Goal: Information Seeking & Learning: Find contact information

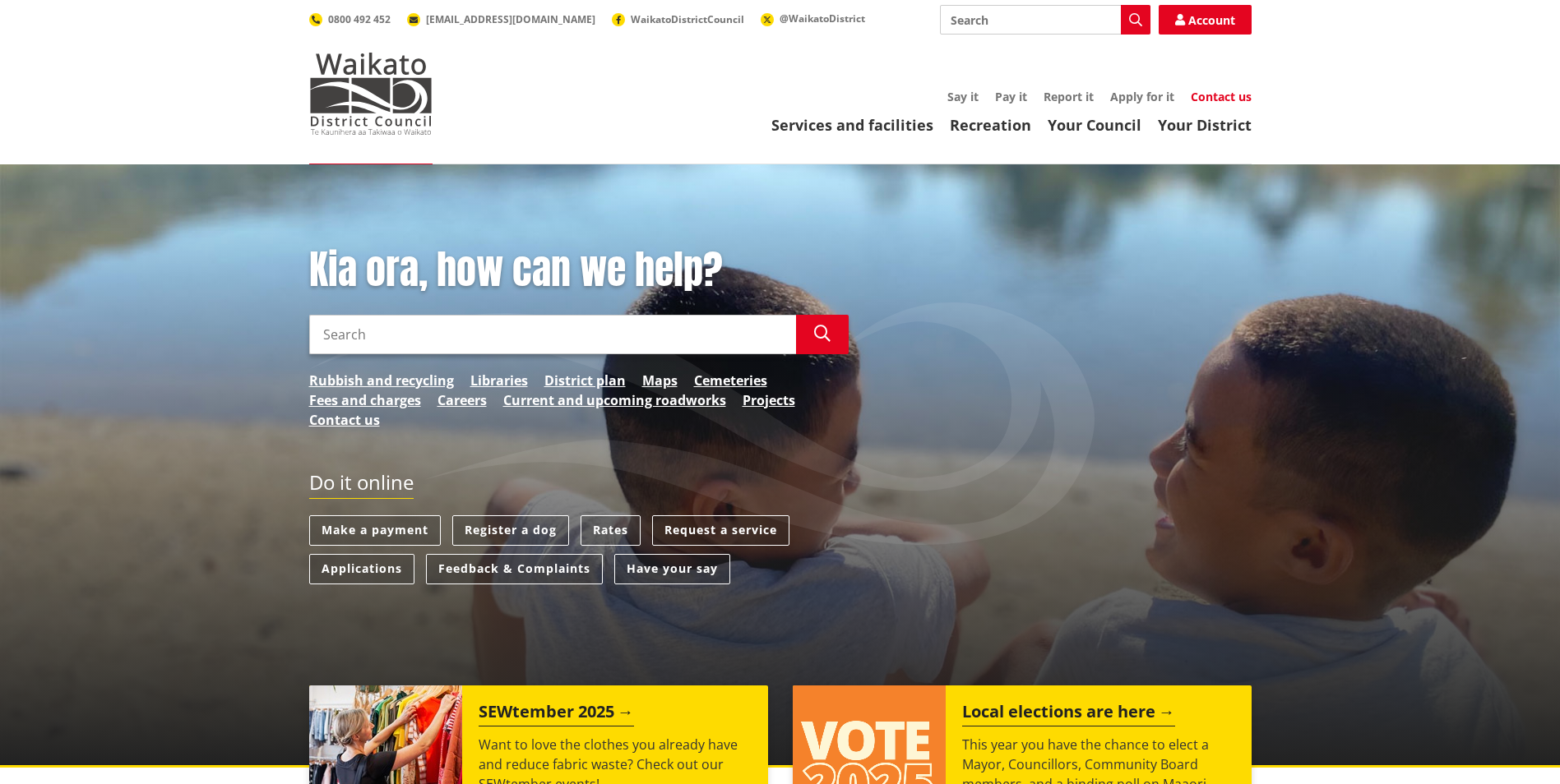
click at [1213, 99] on link "Contact us" at bounding box center [1221, 96] width 61 height 15
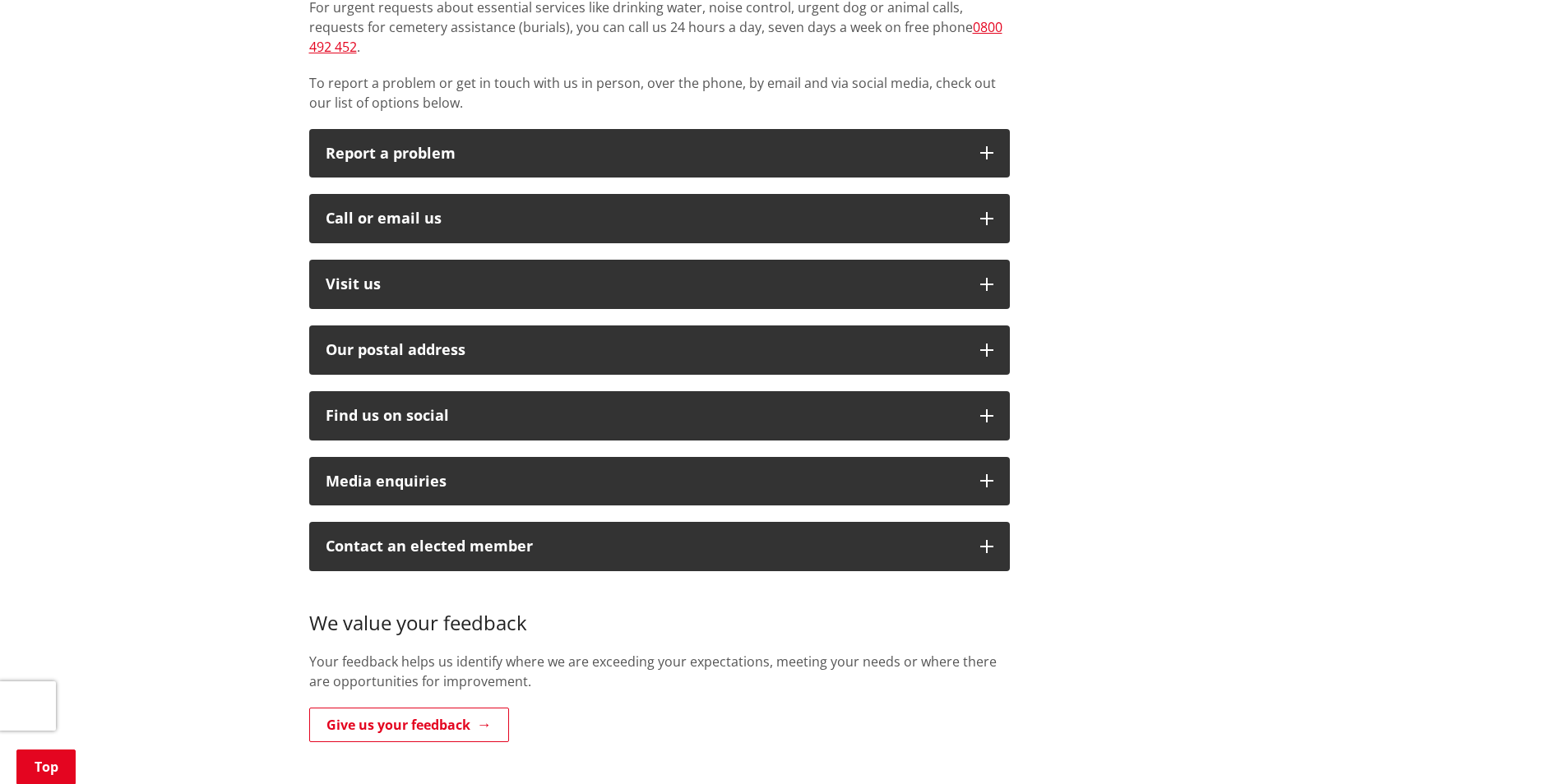
scroll to position [164, 0]
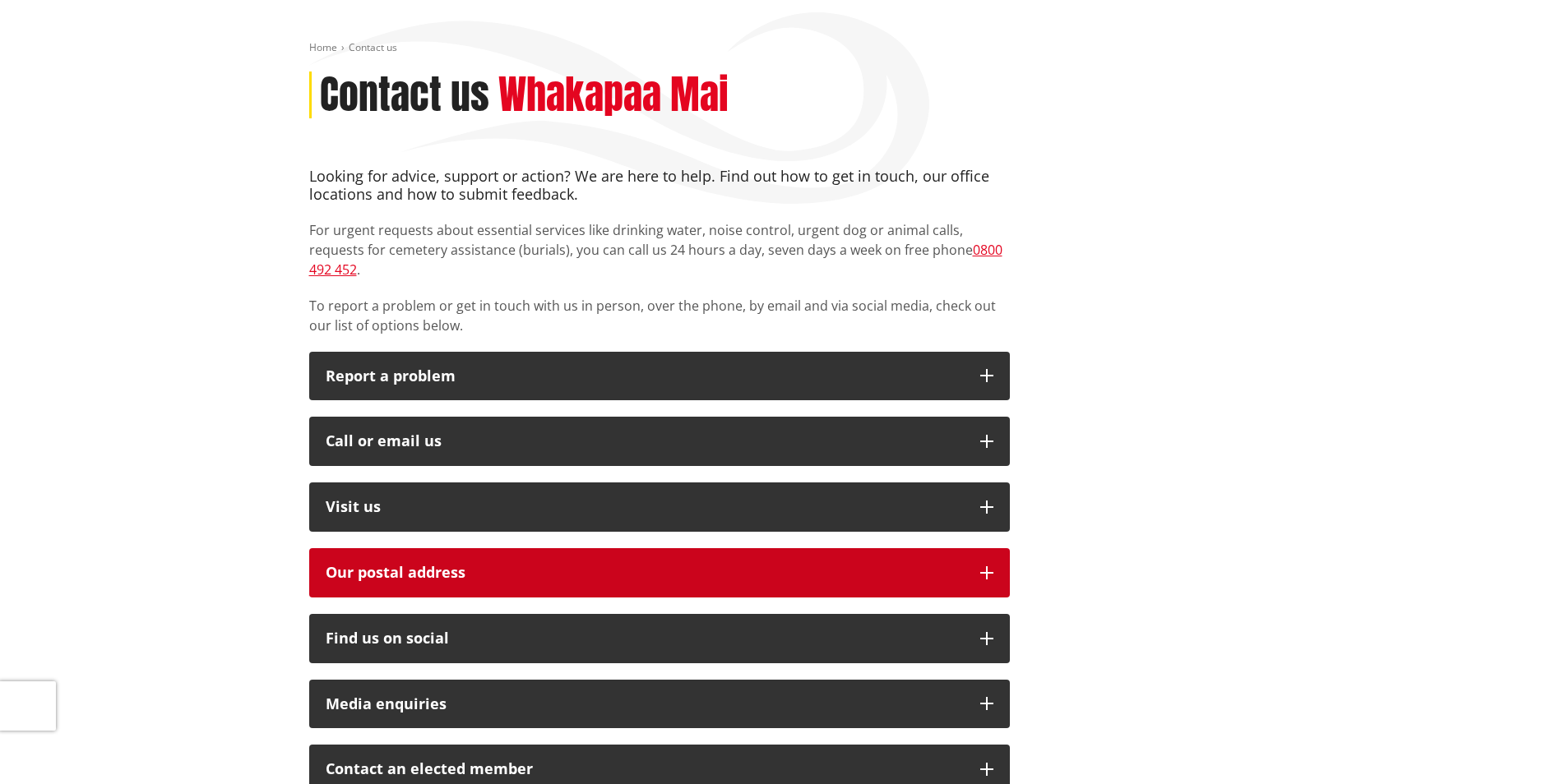
click at [391, 567] on button "Our postal address" at bounding box center [659, 573] width 701 height 50
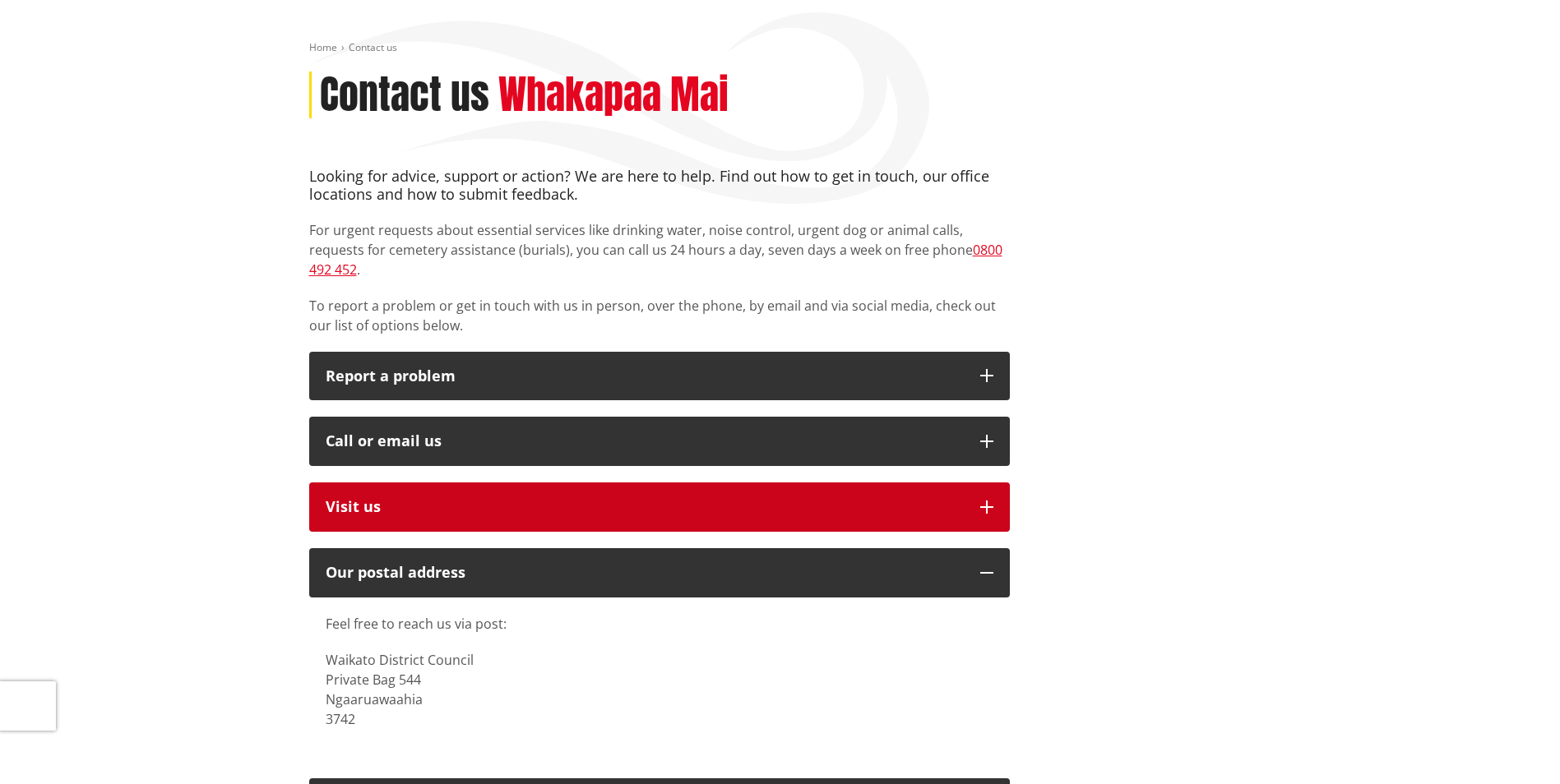
click at [385, 483] on button "Visit us" at bounding box center [659, 507] width 701 height 50
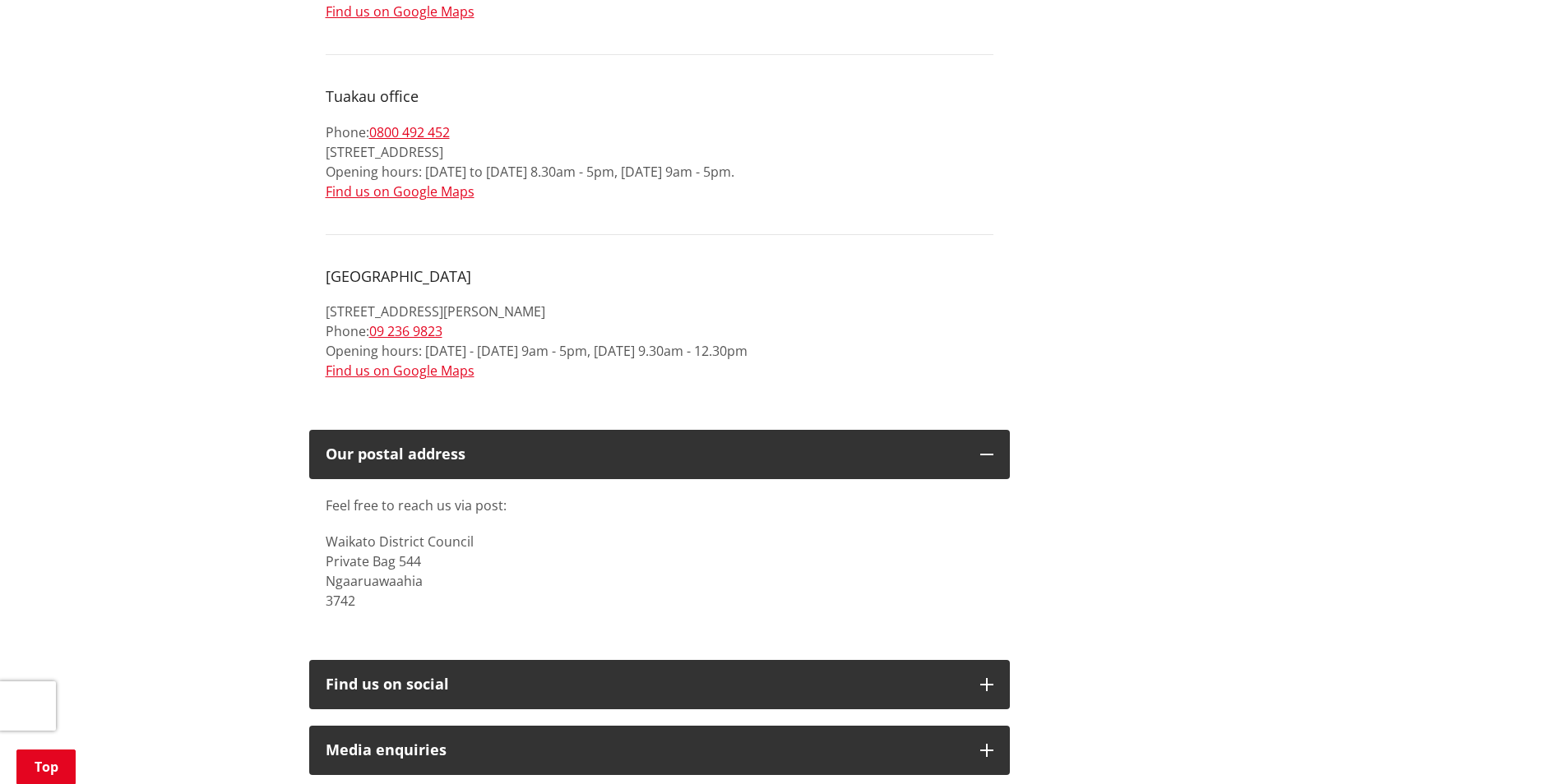
scroll to position [2220, 0]
